Goal: Use online tool/utility: Utilize a website feature to perform a specific function

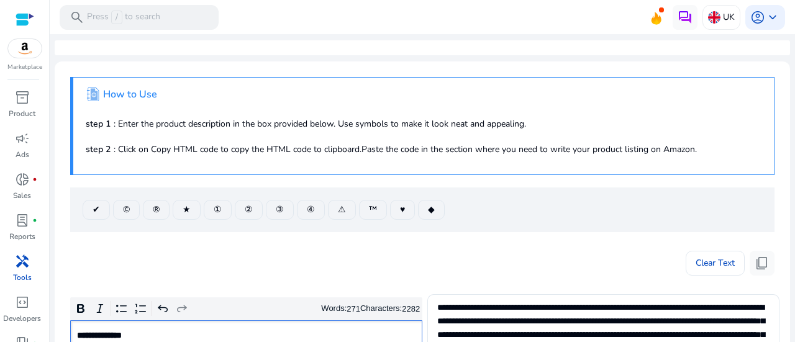
scroll to position [190, 0]
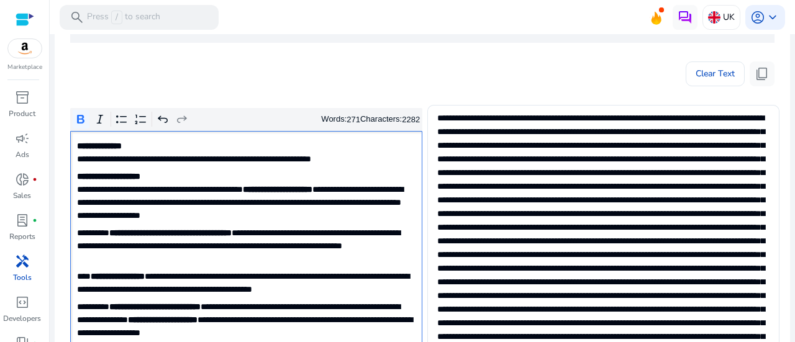
click at [301, 152] on p "**********" at bounding box center [245, 153] width 337 height 26
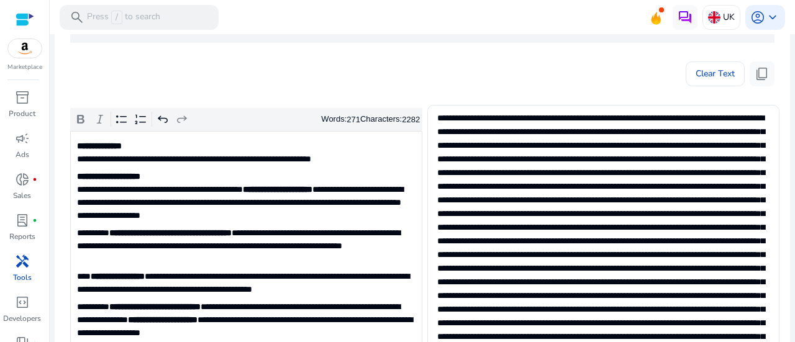
click at [242, 84] on div "Clear Text content_copy" at bounding box center [422, 70] width 705 height 31
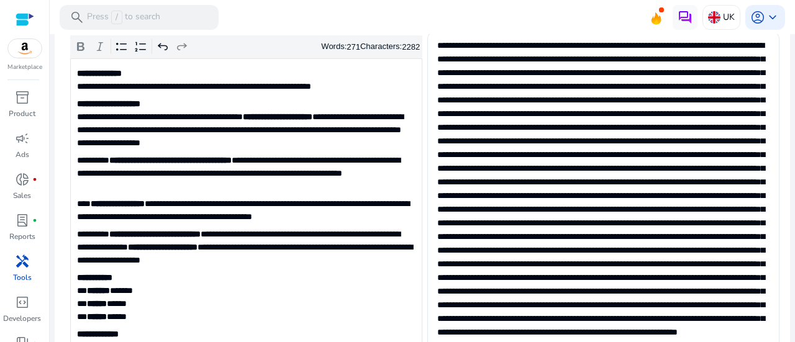
scroll to position [264, 0]
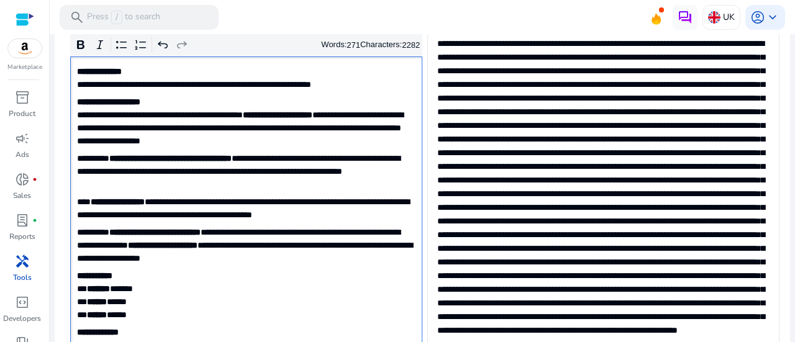
click at [170, 221] on p "**********" at bounding box center [245, 209] width 337 height 26
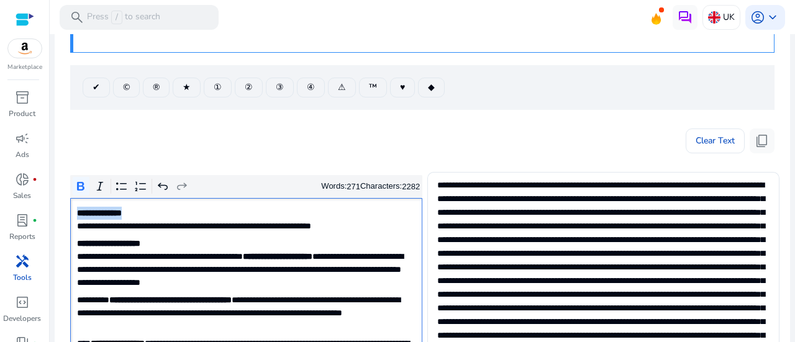
scroll to position [0, 0]
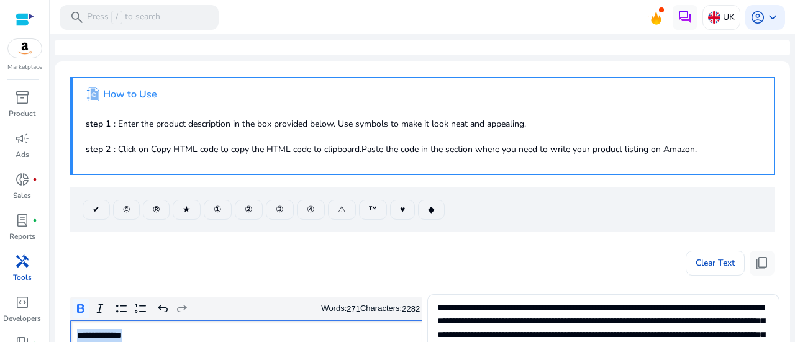
drag, startPoint x: 75, startPoint y: 70, endPoint x: 169, endPoint y: 168, distance: 136.2
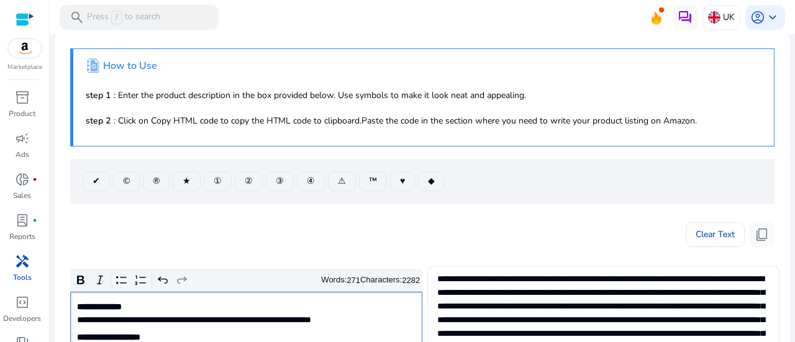
scroll to position [42, 0]
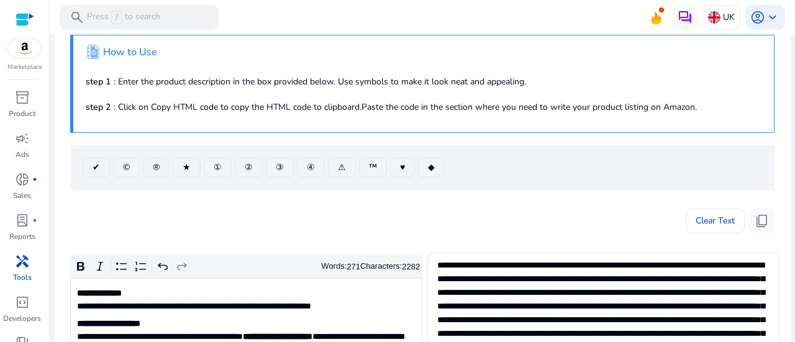
click at [165, 203] on div "Clear Text content_copy" at bounding box center [422, 218] width 705 height 31
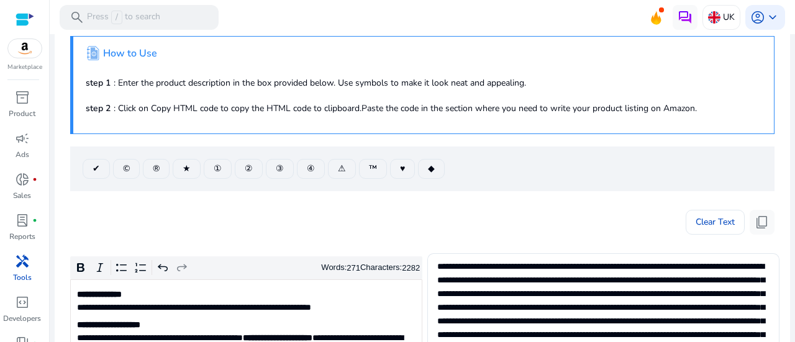
click at [111, 53] on h4 "How to Use" at bounding box center [130, 54] width 54 height 12
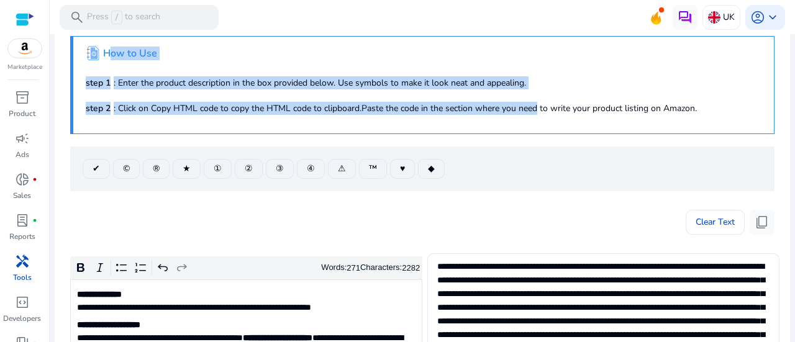
drag, startPoint x: 111, startPoint y: 53, endPoint x: 526, endPoint y: 109, distance: 418.9
click at [526, 109] on div ".st1{fill:#2c8af8}.st2{fill:#fcfeff} How to Use step 1 : Enter the product desc…" at bounding box center [422, 85] width 705 height 98
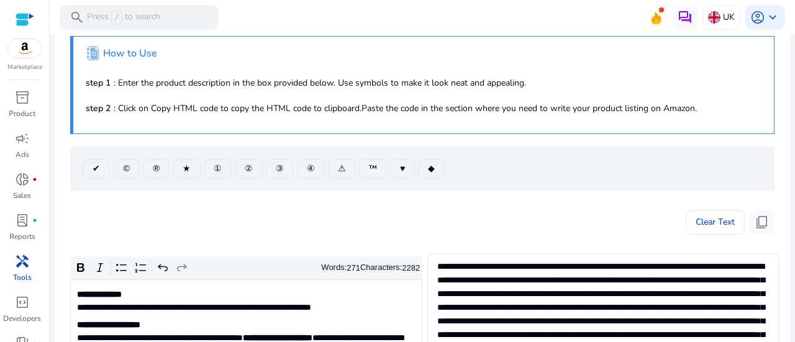
click at [561, 105] on p "step 2 : Click on Copy HTML code to copy the HTML code to clipboard.Paste the c…" at bounding box center [424, 108] width 676 height 13
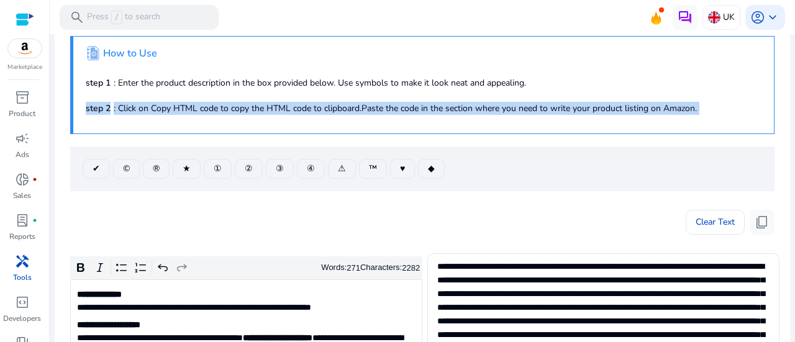
click at [561, 105] on p "step 2 : Click on Copy HTML code to copy the HTML code to clipboard.Paste the c…" at bounding box center [424, 108] width 676 height 13
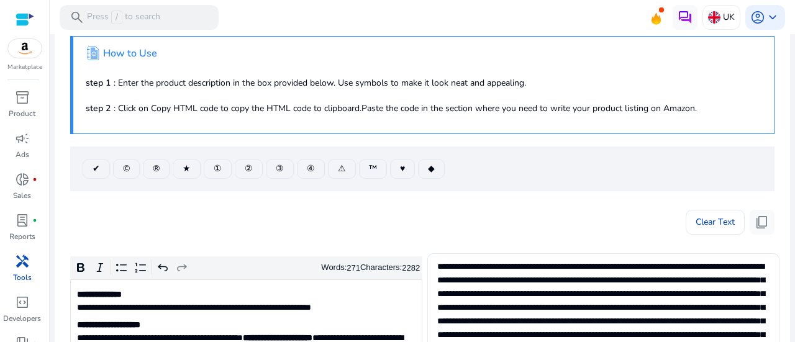
click at [106, 55] on h4 "How to Use" at bounding box center [130, 54] width 54 height 12
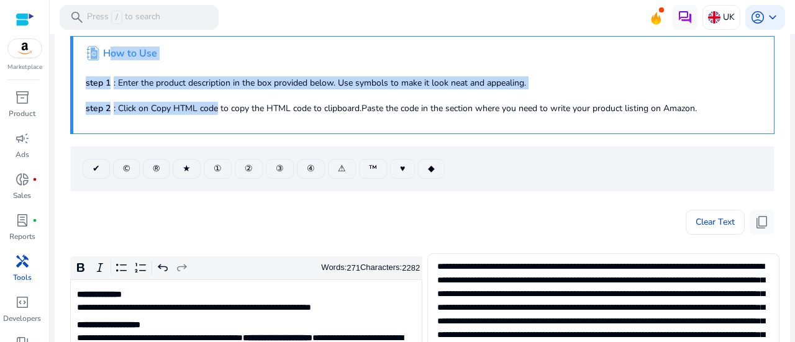
drag, startPoint x: 106, startPoint y: 55, endPoint x: 204, endPoint y: 113, distance: 114.5
click at [204, 113] on div ".st1{fill:#2c8af8}.st2{fill:#fcfeff} How to Use step 1 : Enter the product desc…" at bounding box center [422, 85] width 705 height 98
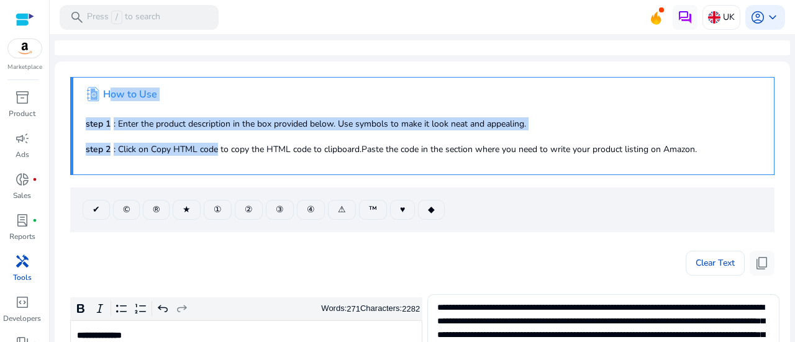
scroll to position [41, 0]
